Goal: Navigation & Orientation: Find specific page/section

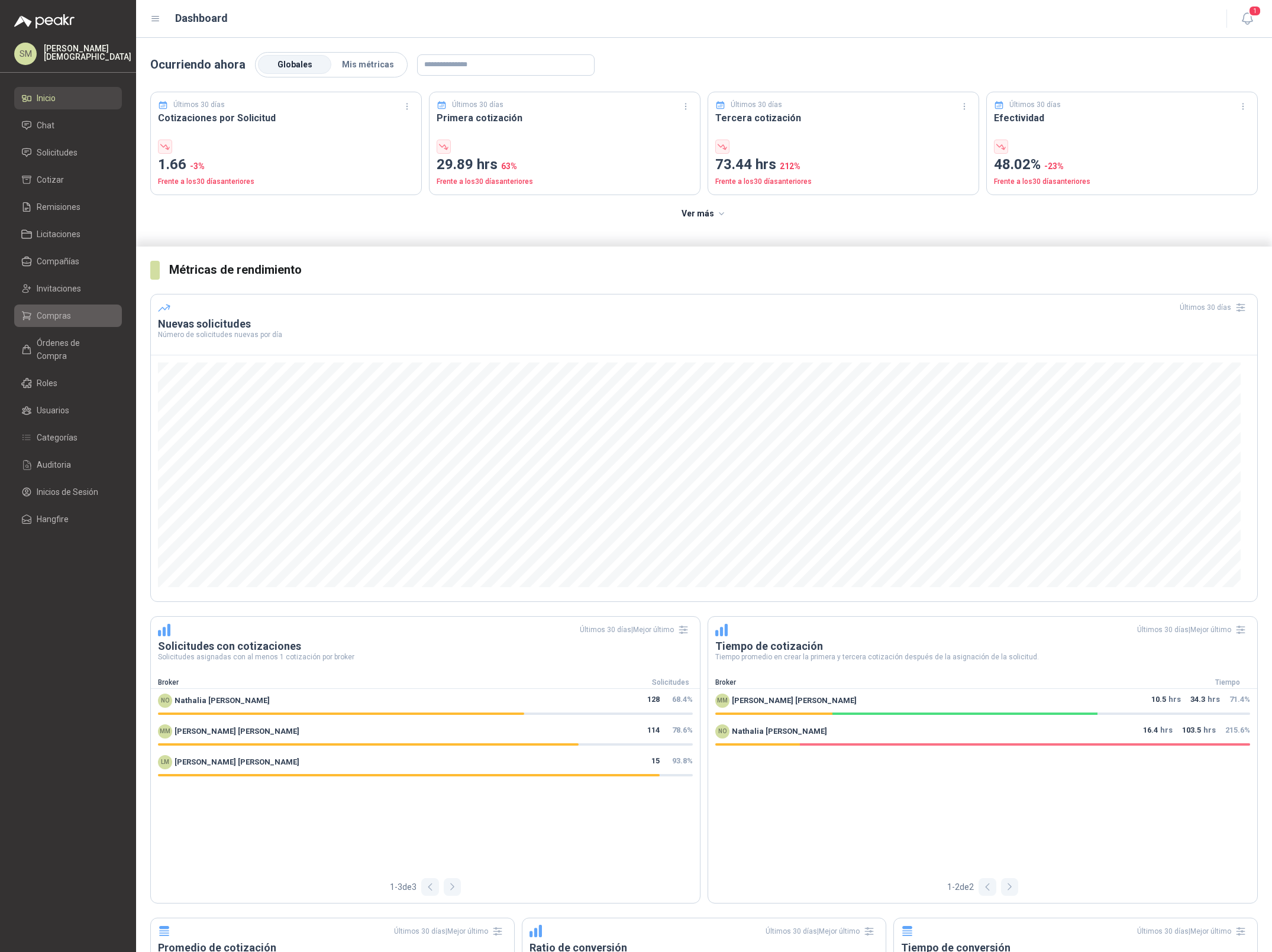
click at [78, 307] on link "Compras" at bounding box center [67, 316] width 107 height 23
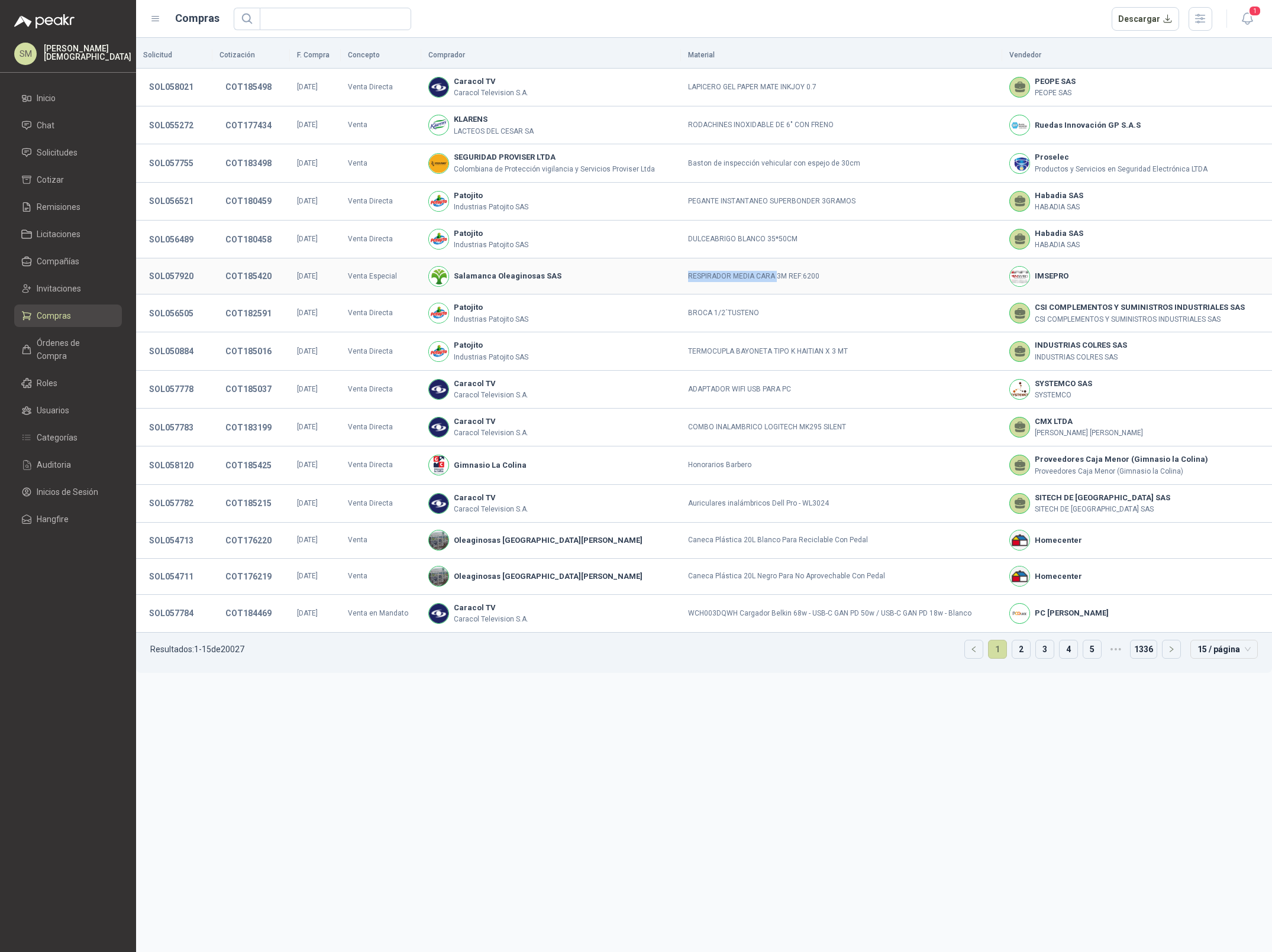
drag, startPoint x: 777, startPoint y: 277, endPoint x: 534, endPoint y: 280, distance: 243.0
click at [557, 280] on tr "SOL057920 COT185420 [DATE] Venta Especial Salamanca Oleaginosas SAS RESPIRADOR …" at bounding box center [704, 276] width 1136 height 36
click at [55, 339] on span "Órdenes de Compra" at bounding box center [73, 350] width 74 height 26
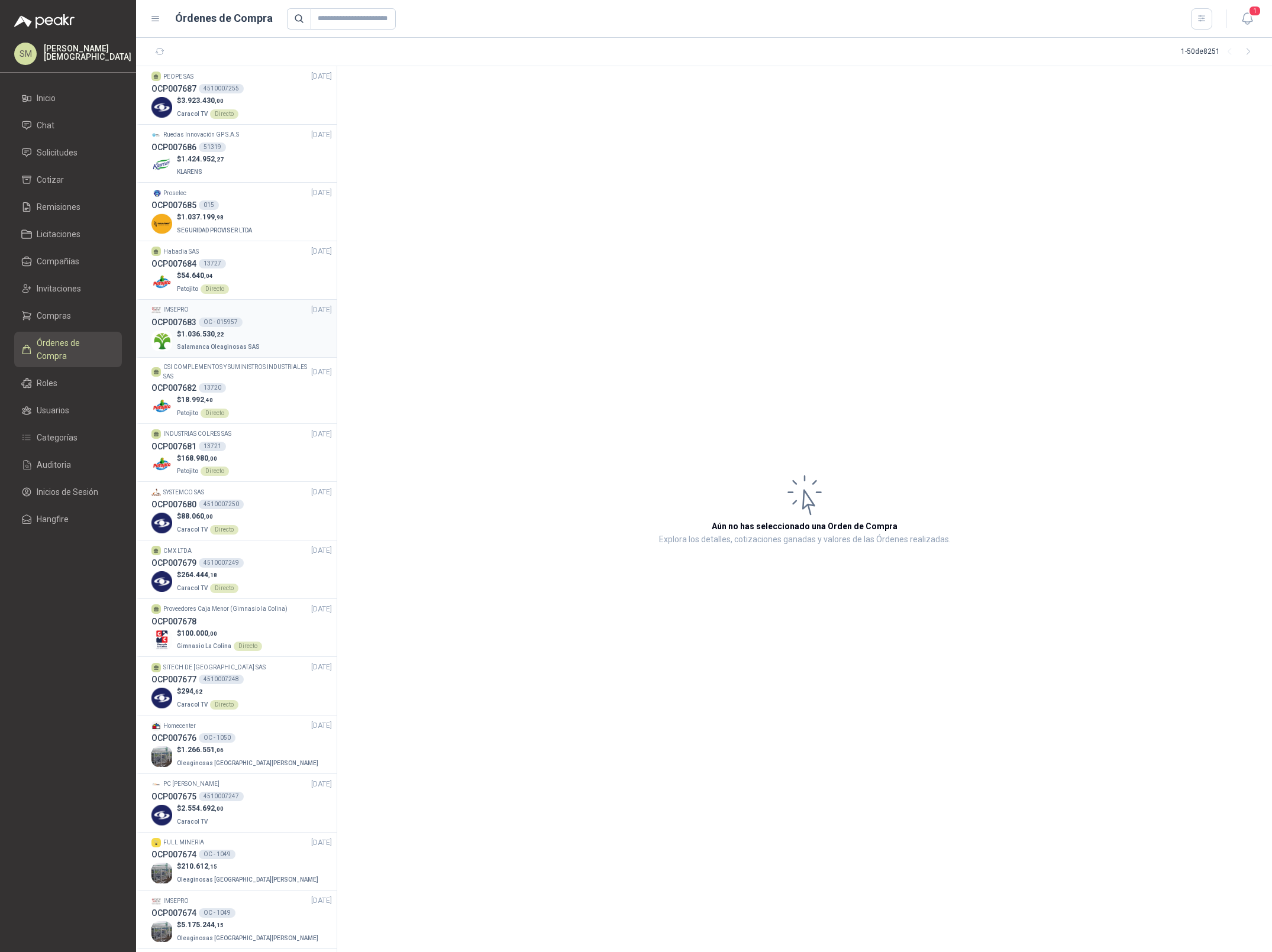
click at [269, 334] on div "$ 1.036.530 ,22 Salamanca Oleaginosas SAS" at bounding box center [241, 341] width 181 height 24
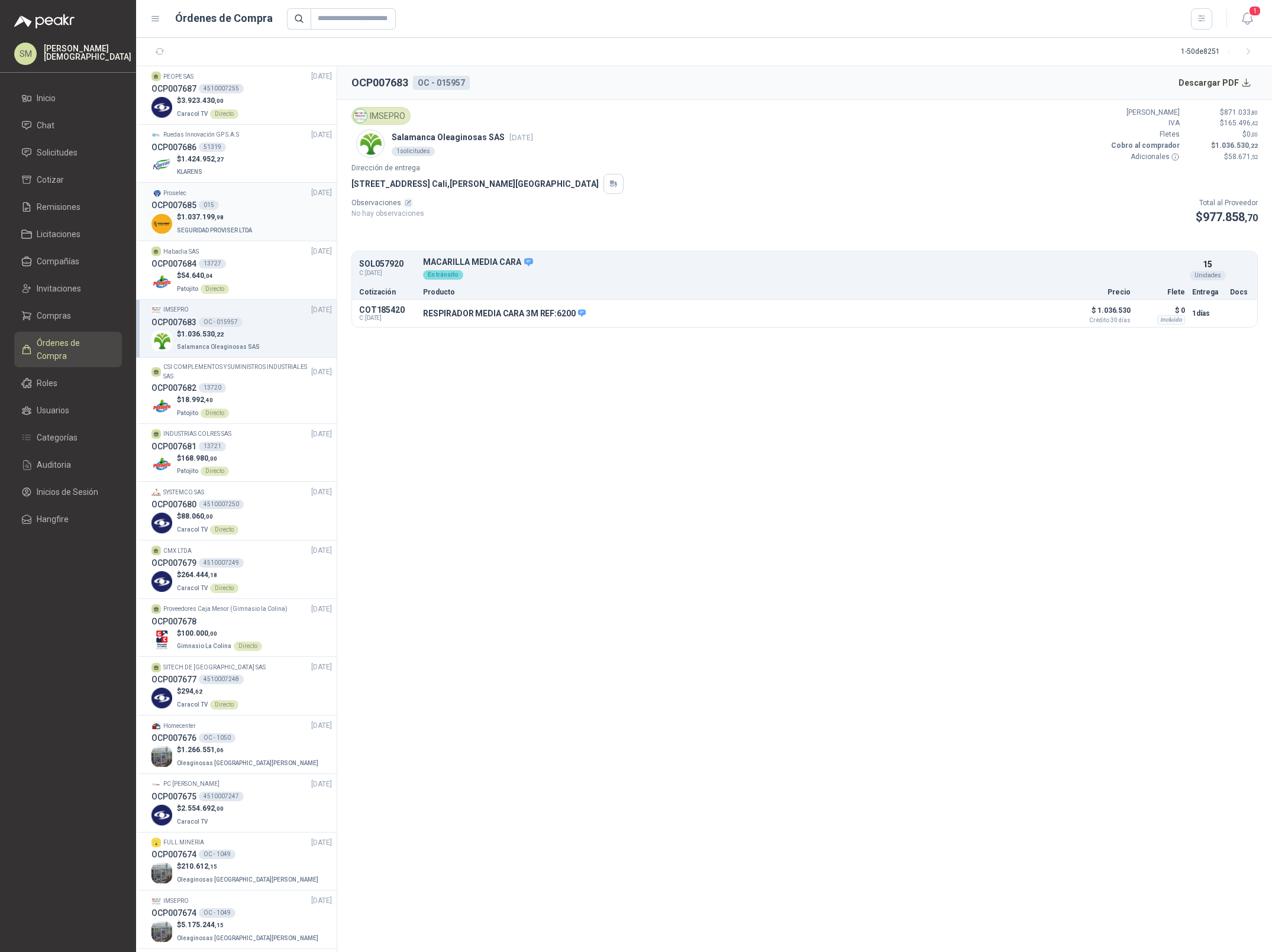
click at [263, 214] on div "$ 1.037.199 ,98 SEGURIDAD PROVISER LTDA" at bounding box center [241, 224] width 181 height 24
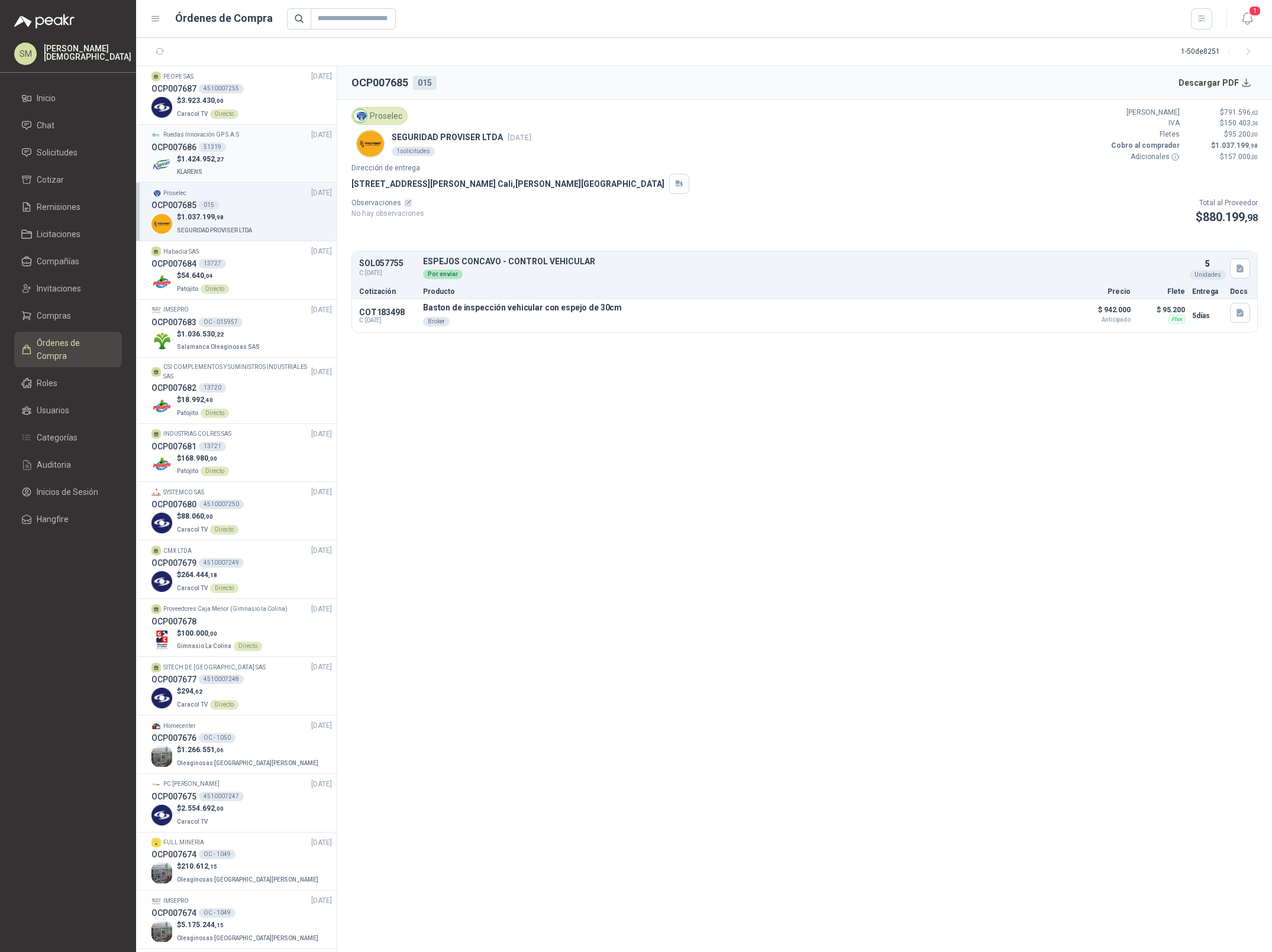
click at [243, 157] on div "$ 1.424.952 ,27 KLARENS" at bounding box center [241, 166] width 181 height 24
